Goal: Information Seeking & Learning: Learn about a topic

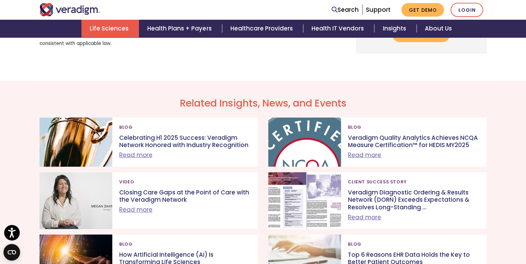
scroll to position [2011, 0]
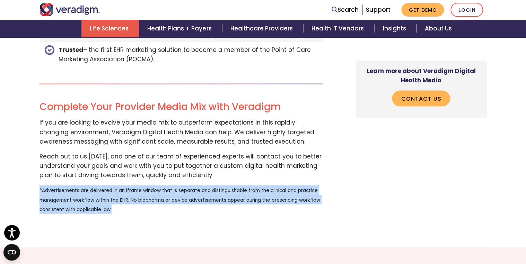
drag, startPoint x: 119, startPoint y: 201, endPoint x: 25, endPoint y: 175, distance: 97.8
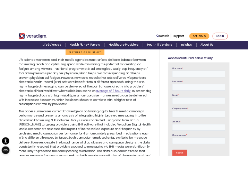
scroll to position [277, 0]
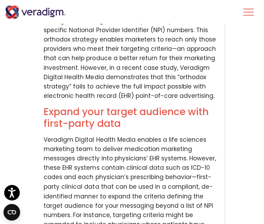
scroll to position [305, 0]
